Goal: Task Accomplishment & Management: Use online tool/utility

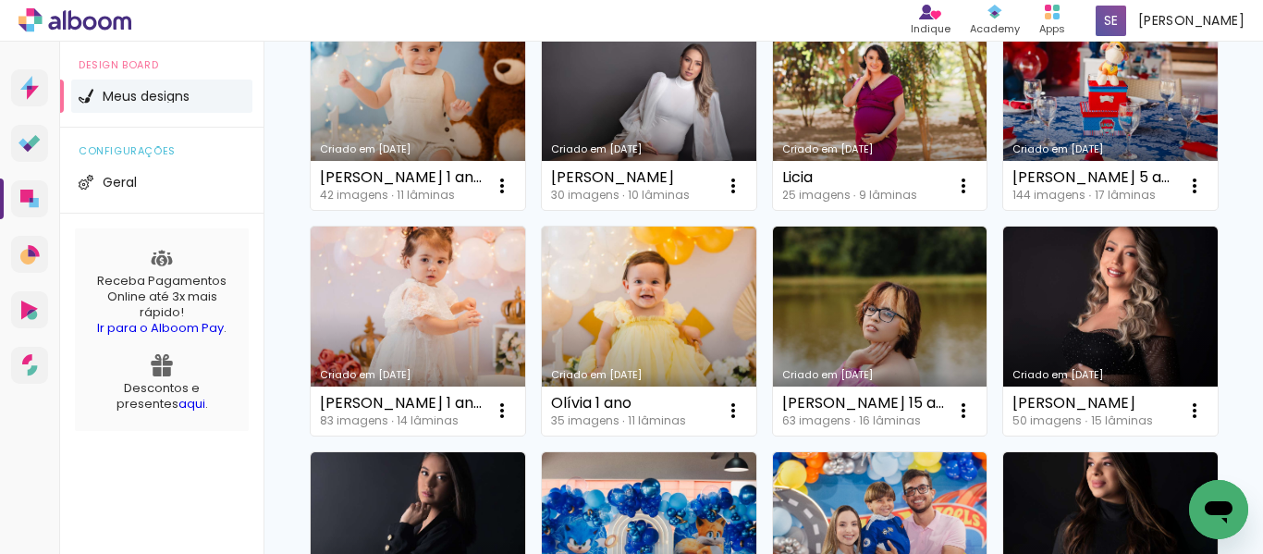
scroll to position [462, 0]
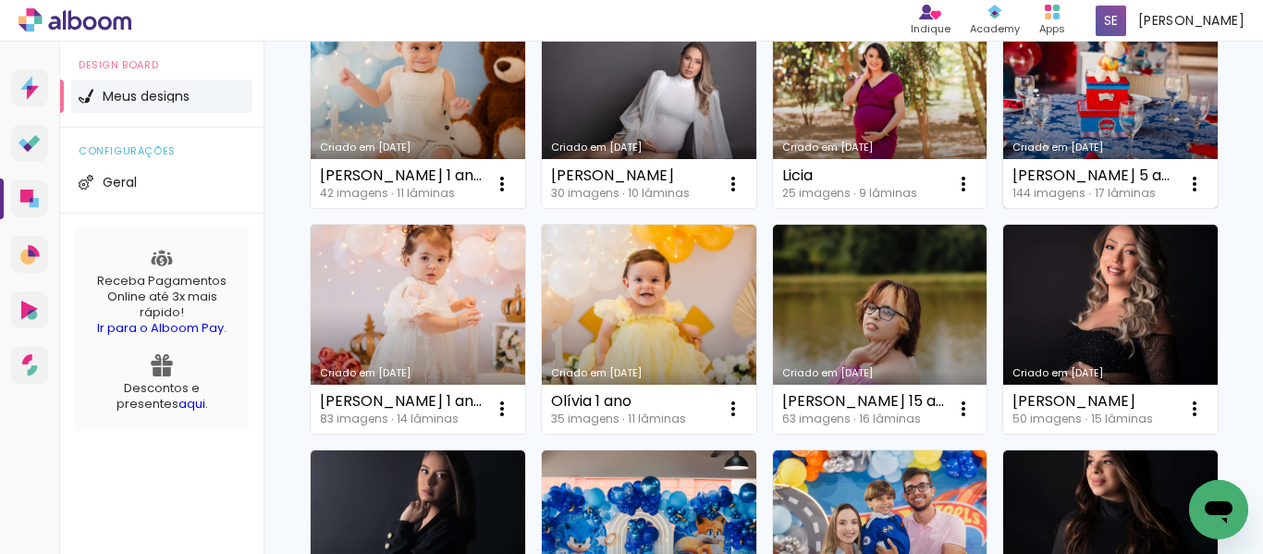
click at [1003, 209] on link "Criado em [DATE]" at bounding box center [1110, 104] width 214 height 209
